Goal: Task Accomplishment & Management: Manage account settings

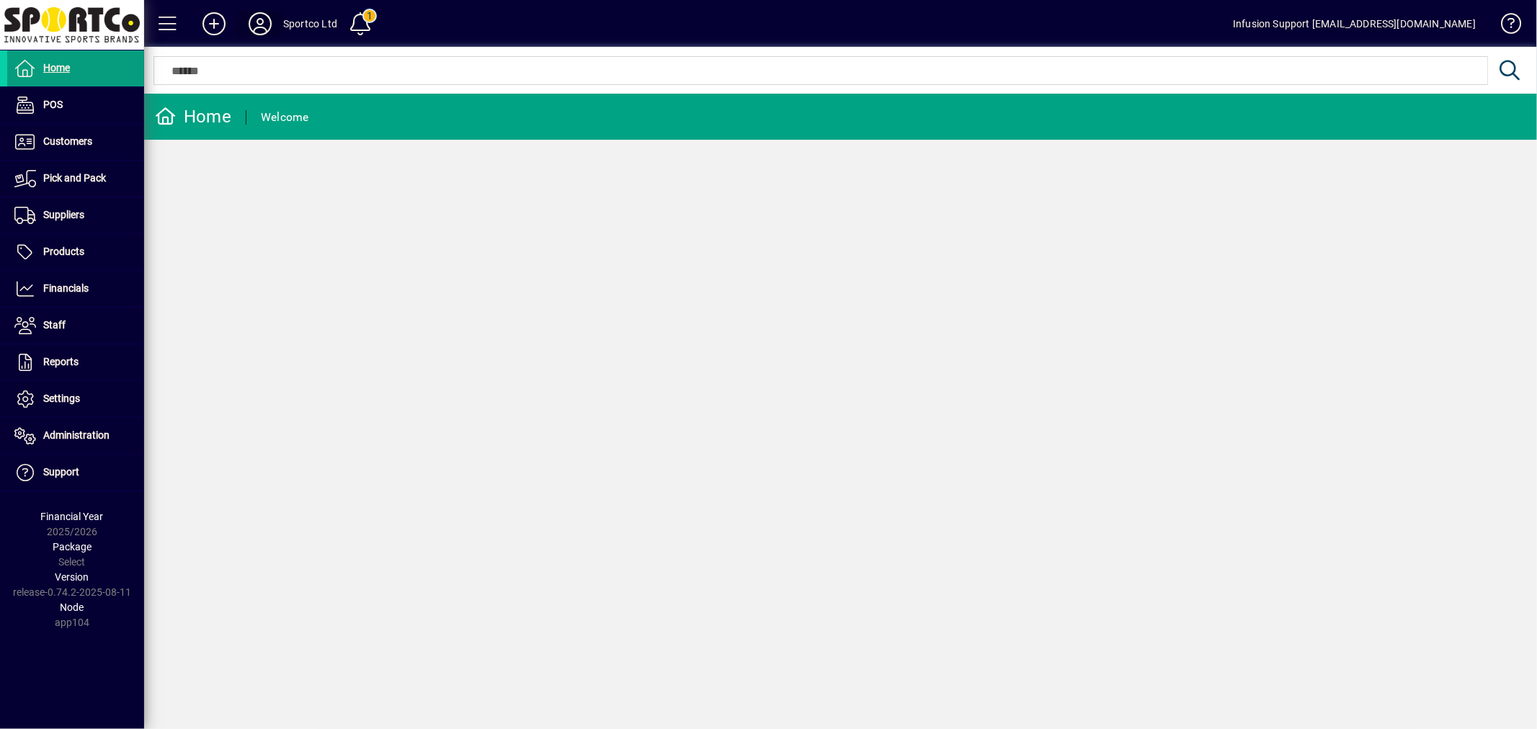
click at [276, 25] on span at bounding box center [260, 23] width 46 height 35
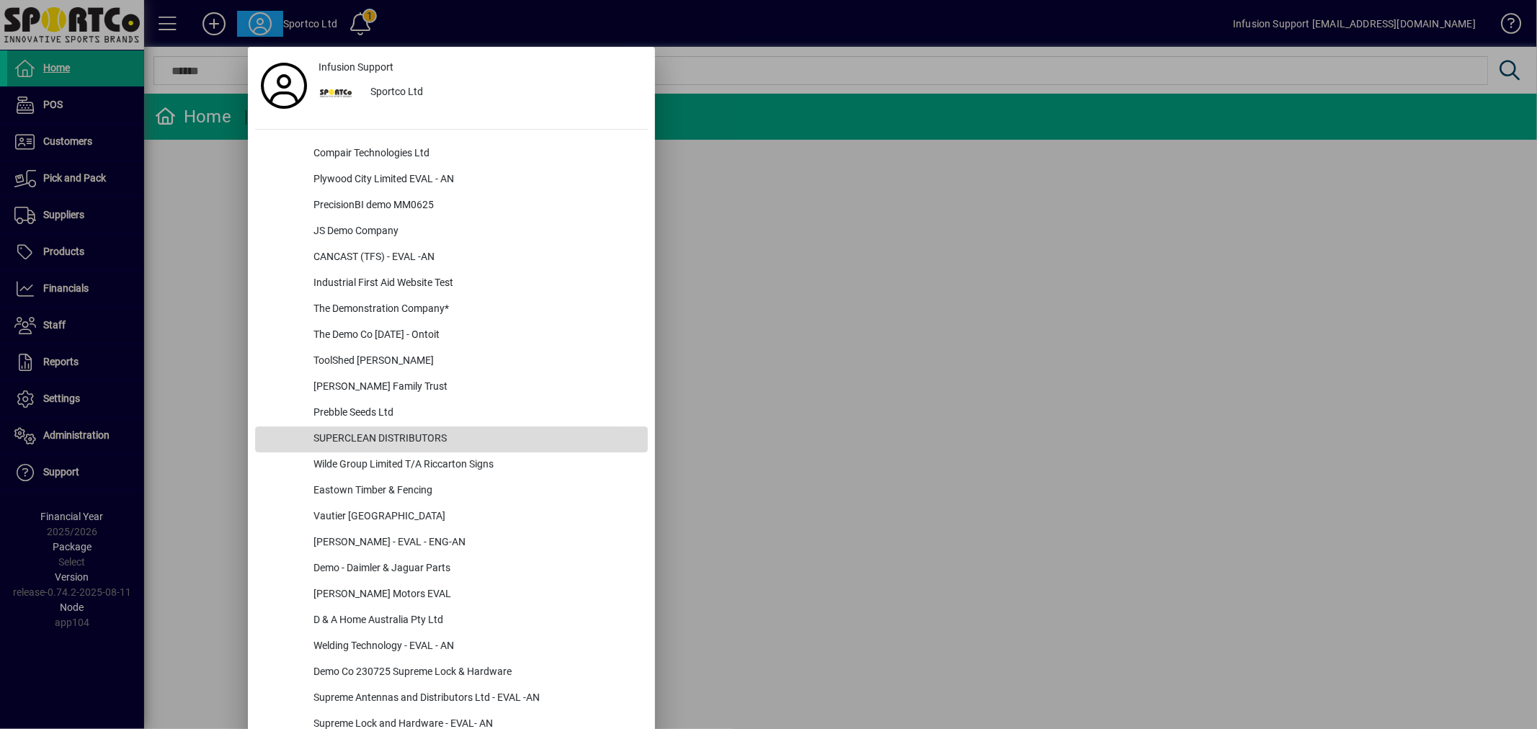
click at [464, 440] on div "SUPERCLEAN DISTRIBUTORS" at bounding box center [475, 440] width 346 height 26
